Goal: Answer question/provide support

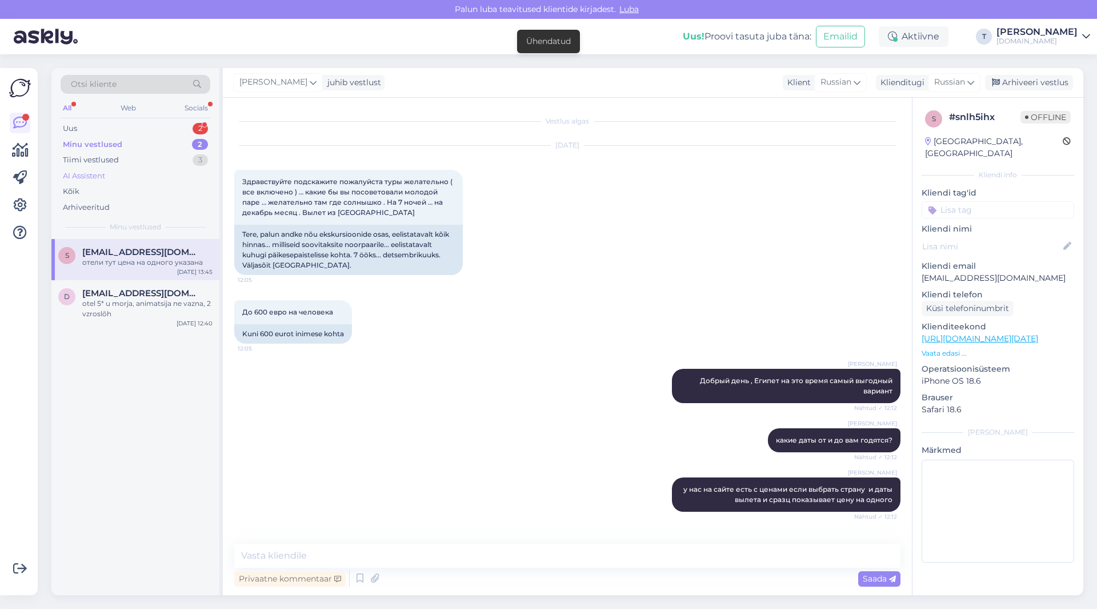
scroll to position [2070, 0]
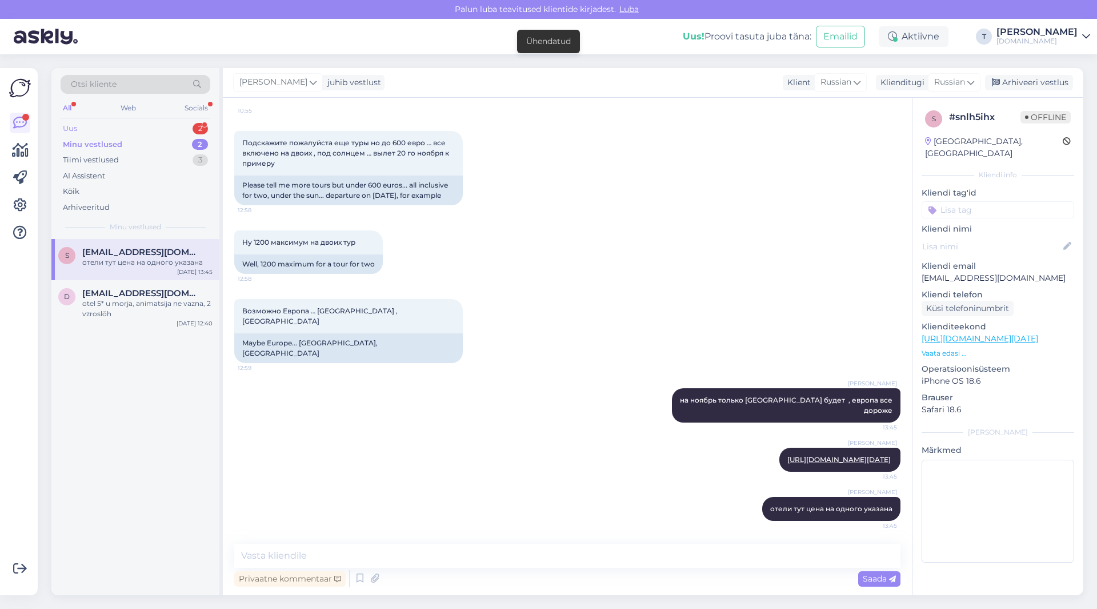
click at [135, 125] on div "Uus 2" at bounding box center [136, 129] width 150 height 16
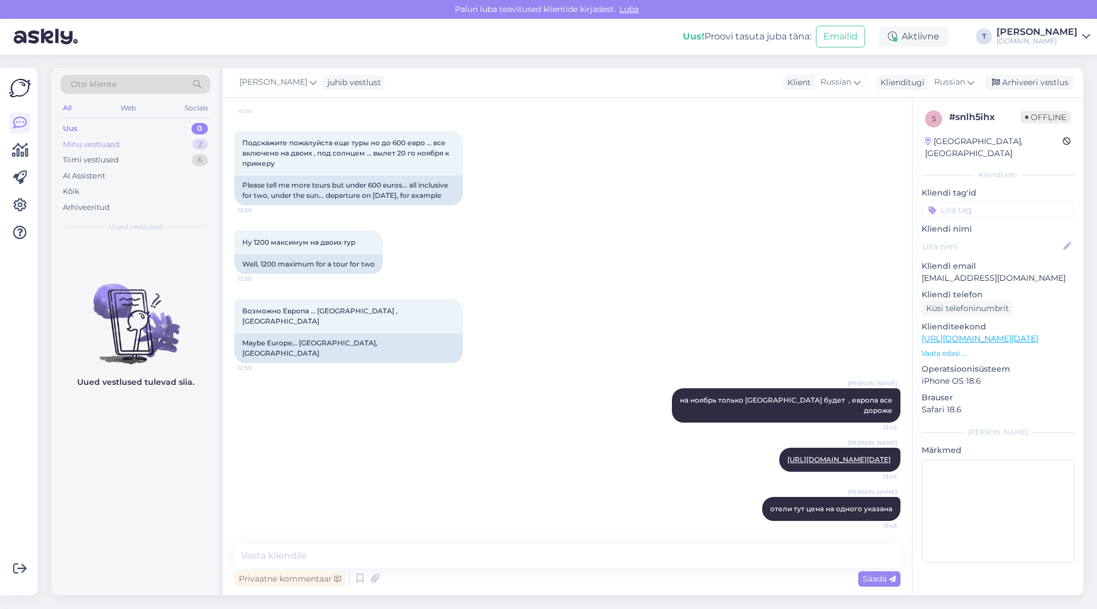
click at [137, 142] on div "Minu vestlused 2" at bounding box center [136, 145] width 150 height 16
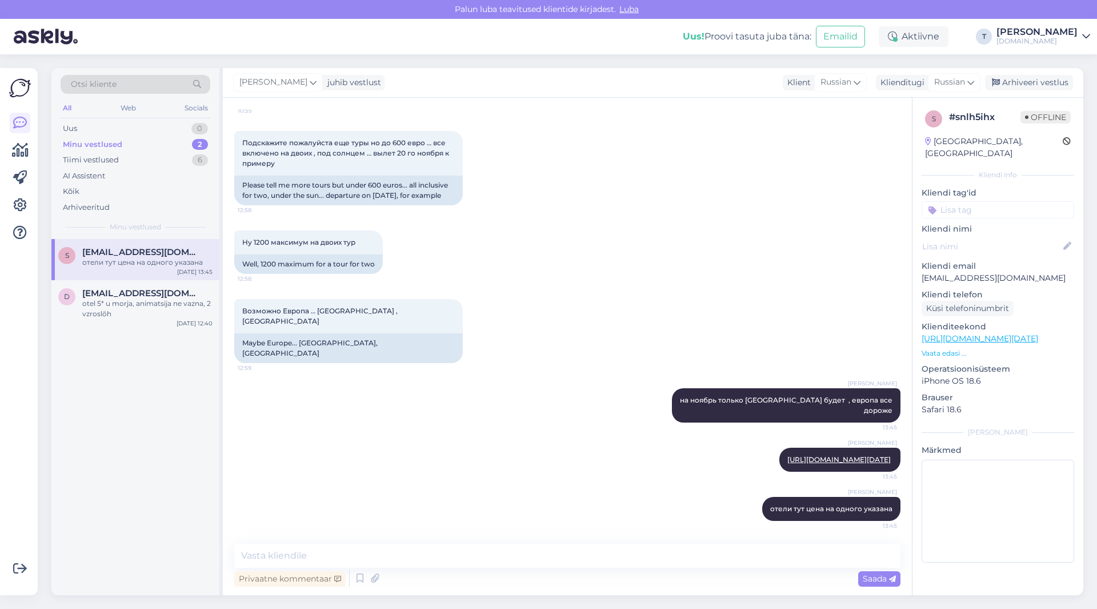
click at [123, 262] on div "отели тут цена на одного указана" at bounding box center [147, 262] width 130 height 10
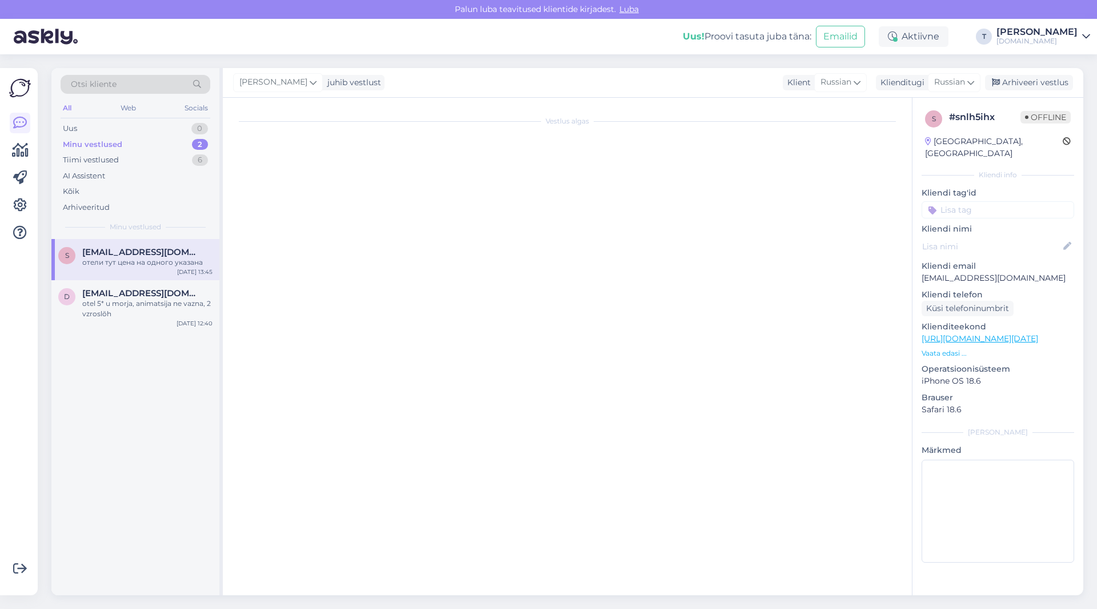
scroll to position [0, 0]
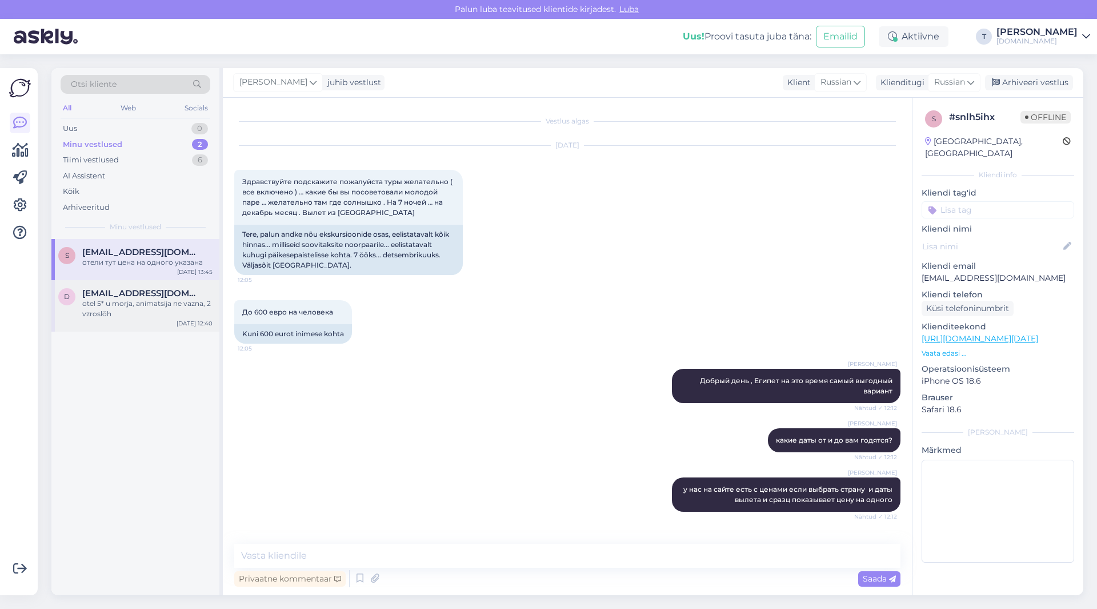
click at [122, 296] on span "[EMAIL_ADDRESS][DOMAIN_NAME]" at bounding box center [141, 293] width 119 height 10
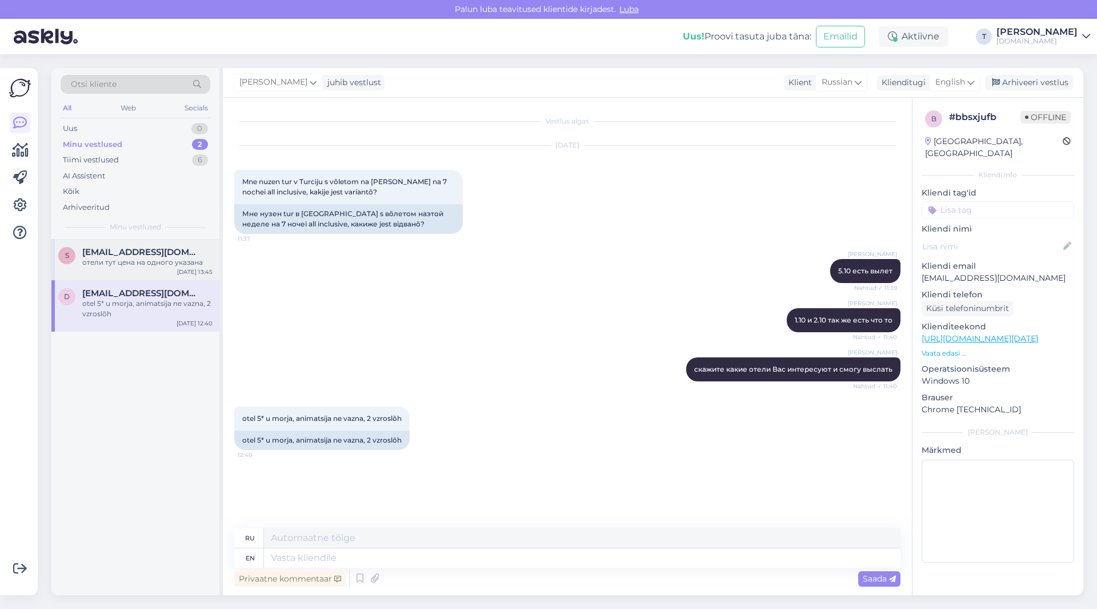
click at [125, 279] on div "s [EMAIL_ADDRESS][DOMAIN_NAME] отели тут цена на одного указана [DATE] 13:45" at bounding box center [135, 259] width 168 height 41
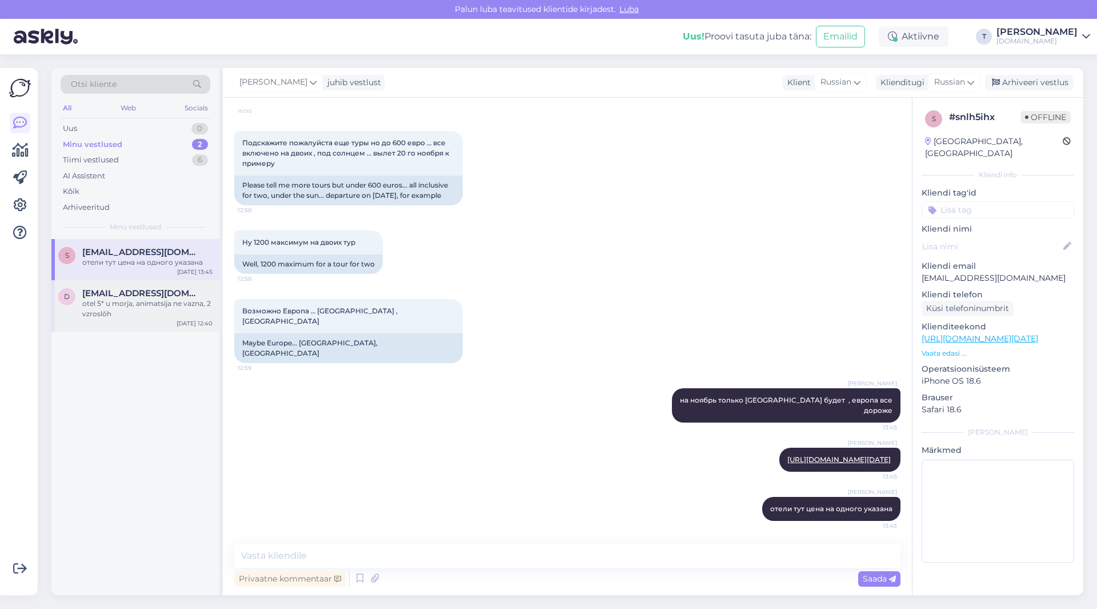
click at [121, 311] on div "otel 5* u morja, animatsija ne vazna, 2 vzroslõh" at bounding box center [147, 308] width 130 height 21
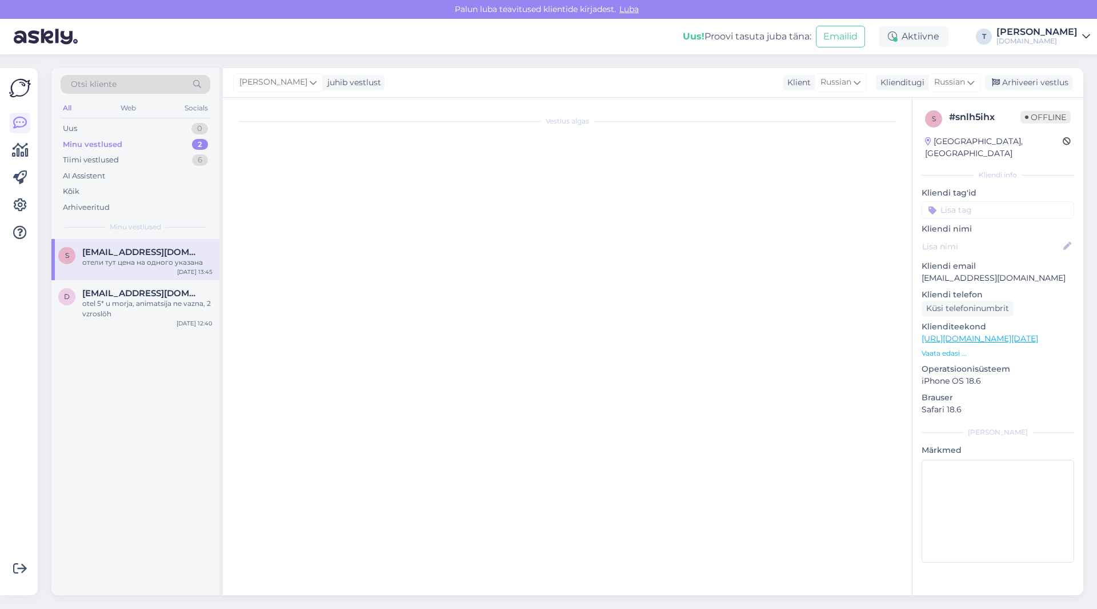
scroll to position [0, 0]
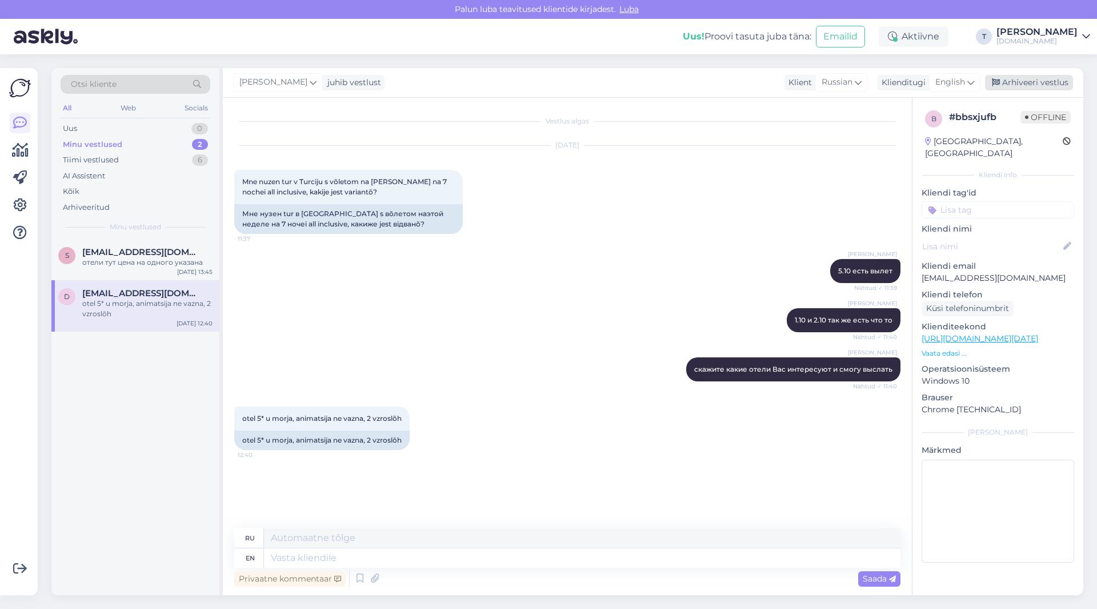
click at [1046, 82] on div "Arhiveeri vestlus" at bounding box center [1029, 82] width 88 height 15
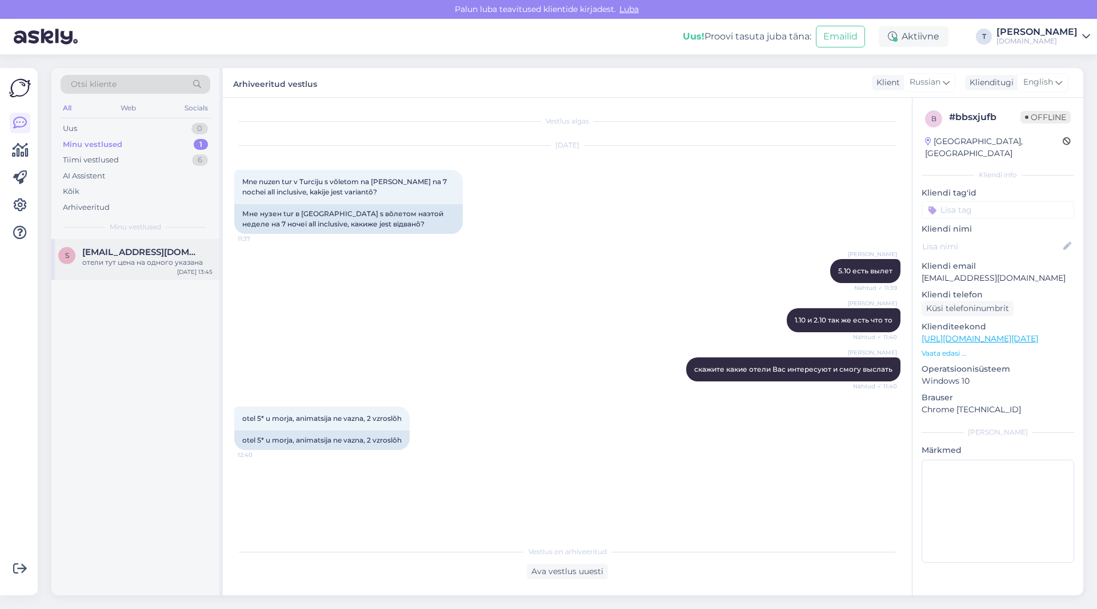
click at [118, 257] on div "отели тут цена на одного указана" at bounding box center [147, 262] width 130 height 10
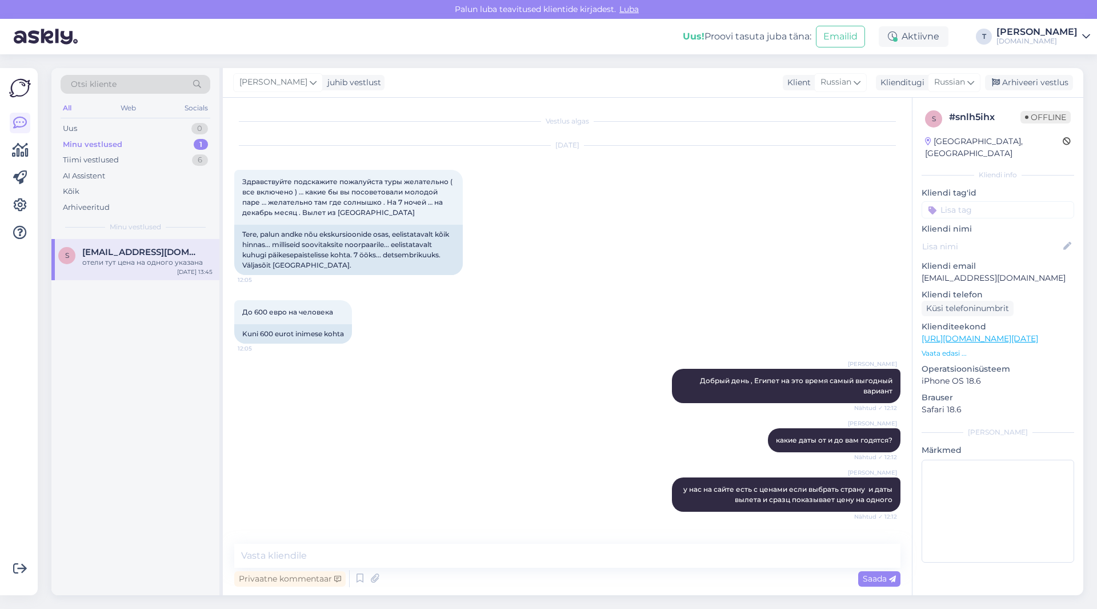
scroll to position [2070, 0]
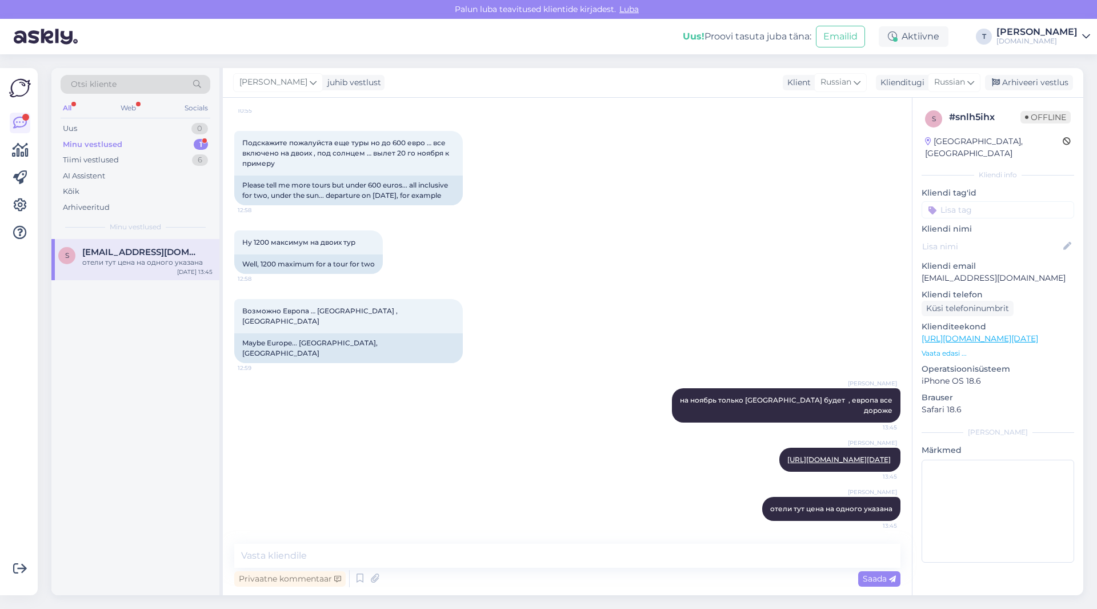
click at [129, 146] on div "Minu vestlused 1" at bounding box center [136, 145] width 150 height 16
click at [109, 262] on div "отели тут цена на одного указана" at bounding box center [147, 262] width 130 height 10
click at [1019, 84] on div "Arhiveeri vestlus" at bounding box center [1029, 82] width 88 height 15
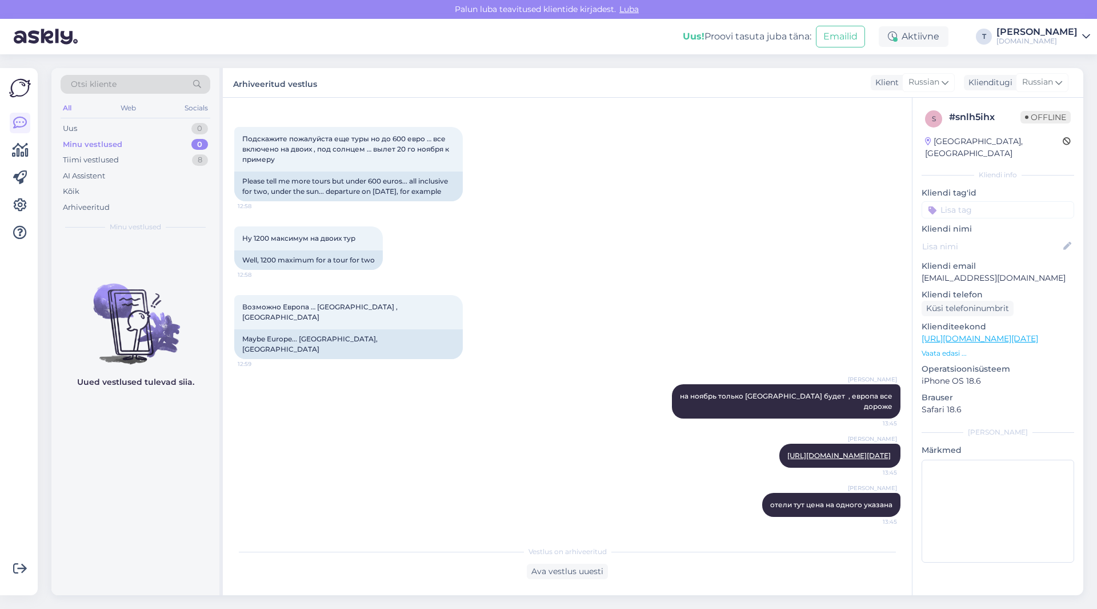
click at [124, 141] on div "Minu vestlused 0" at bounding box center [136, 145] width 150 height 16
click at [124, 158] on div "Tiimi vestlused 8" at bounding box center [136, 160] width 150 height 16
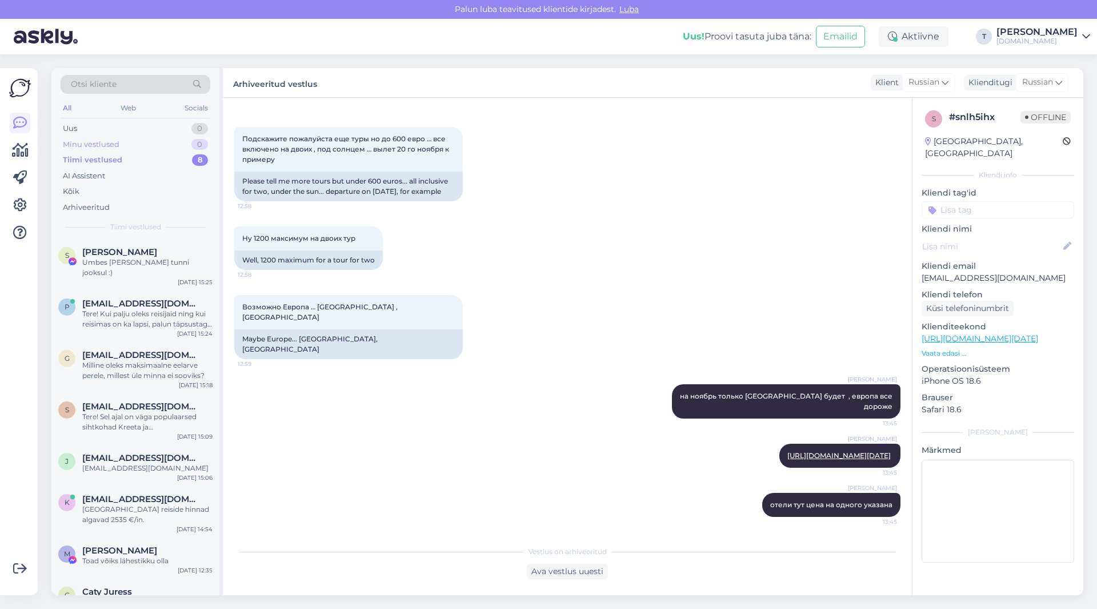
click at [121, 145] on div "Minu vestlused 0" at bounding box center [136, 145] width 150 height 16
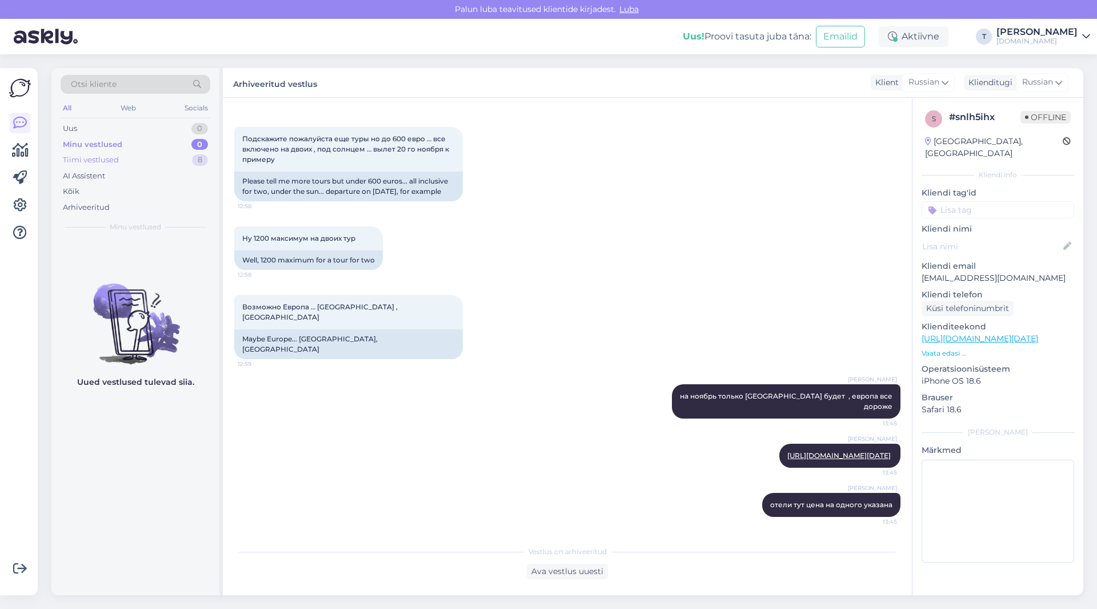
click at [122, 163] on div "Tiimi vestlused 8" at bounding box center [136, 160] width 150 height 16
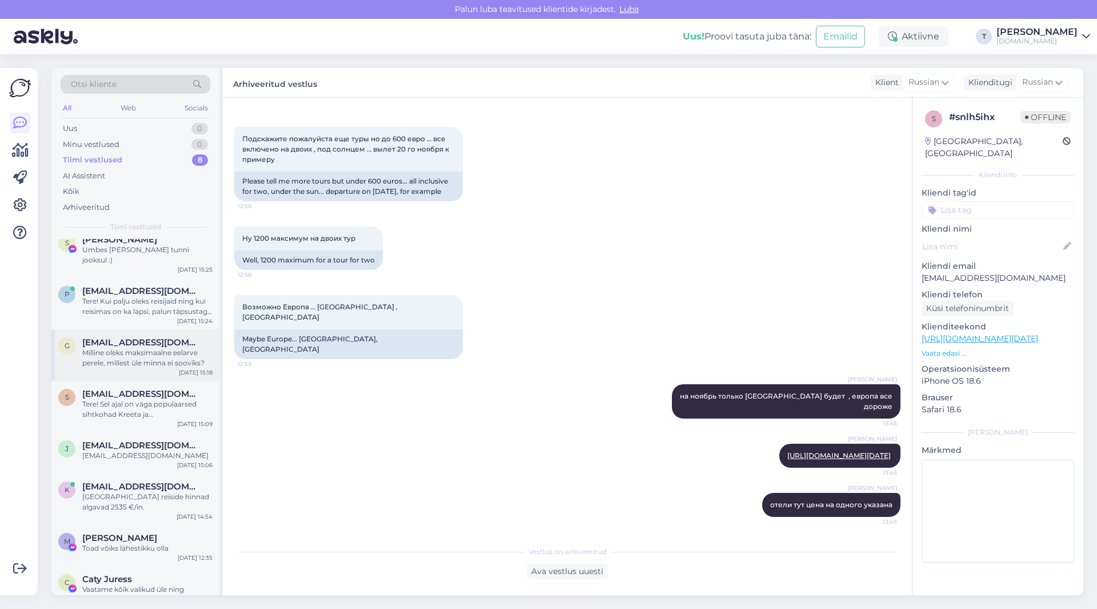
scroll to position [25, 0]
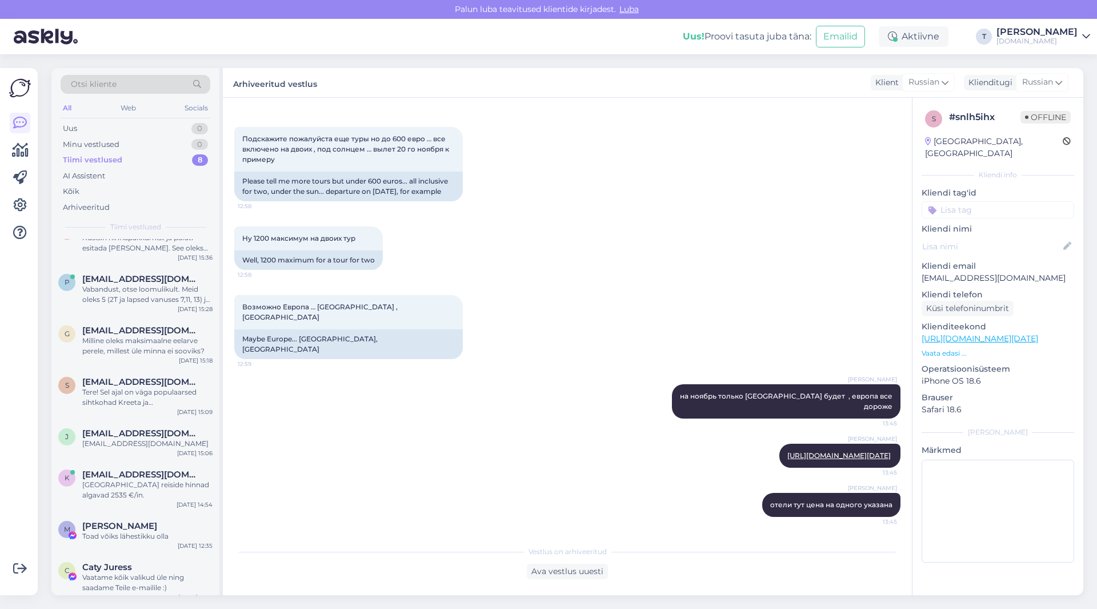
click at [548, 439] on div "[PERSON_NAME] [URL][DOMAIN_NAME][DATE] 13:45" at bounding box center [567, 455] width 666 height 49
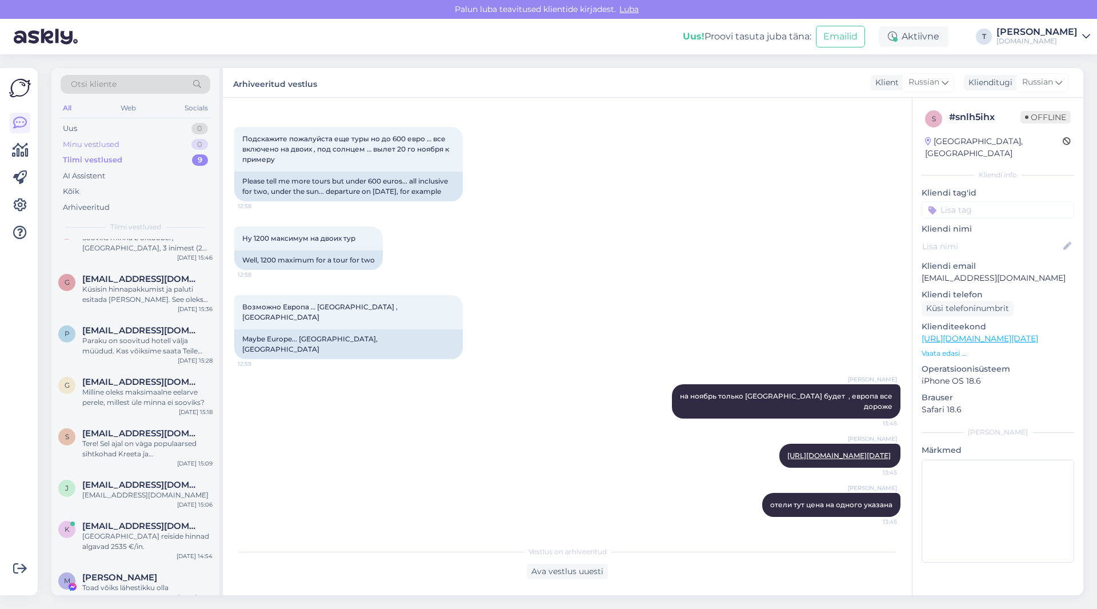
click at [119, 142] on div "Minu vestlused 0" at bounding box center [136, 145] width 150 height 16
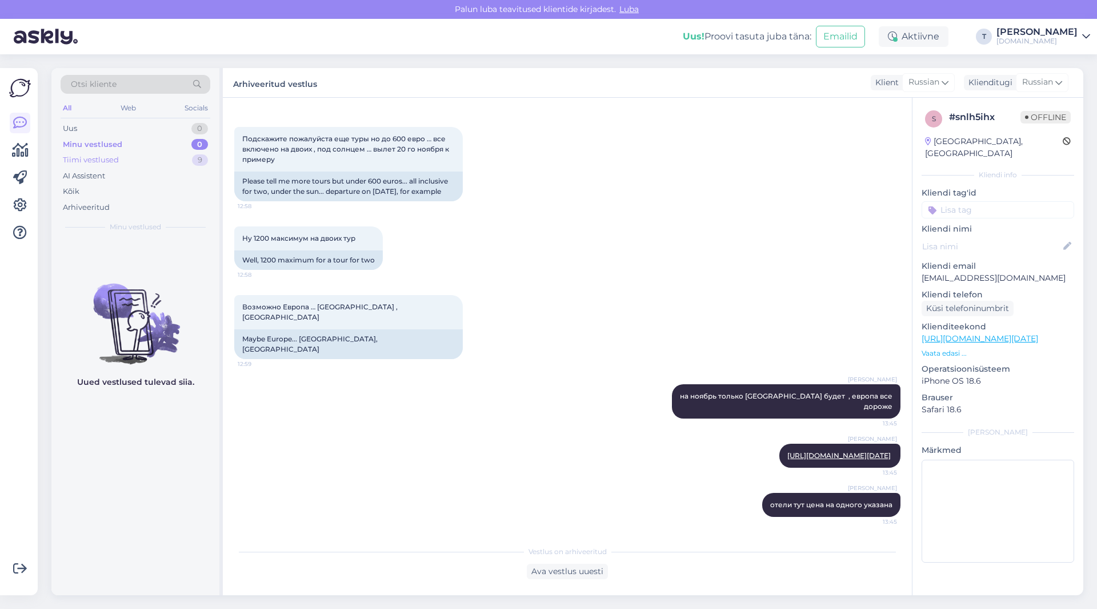
click at [119, 155] on div "Tiimi vestlused 9" at bounding box center [136, 160] width 150 height 16
